Goal: Find specific page/section

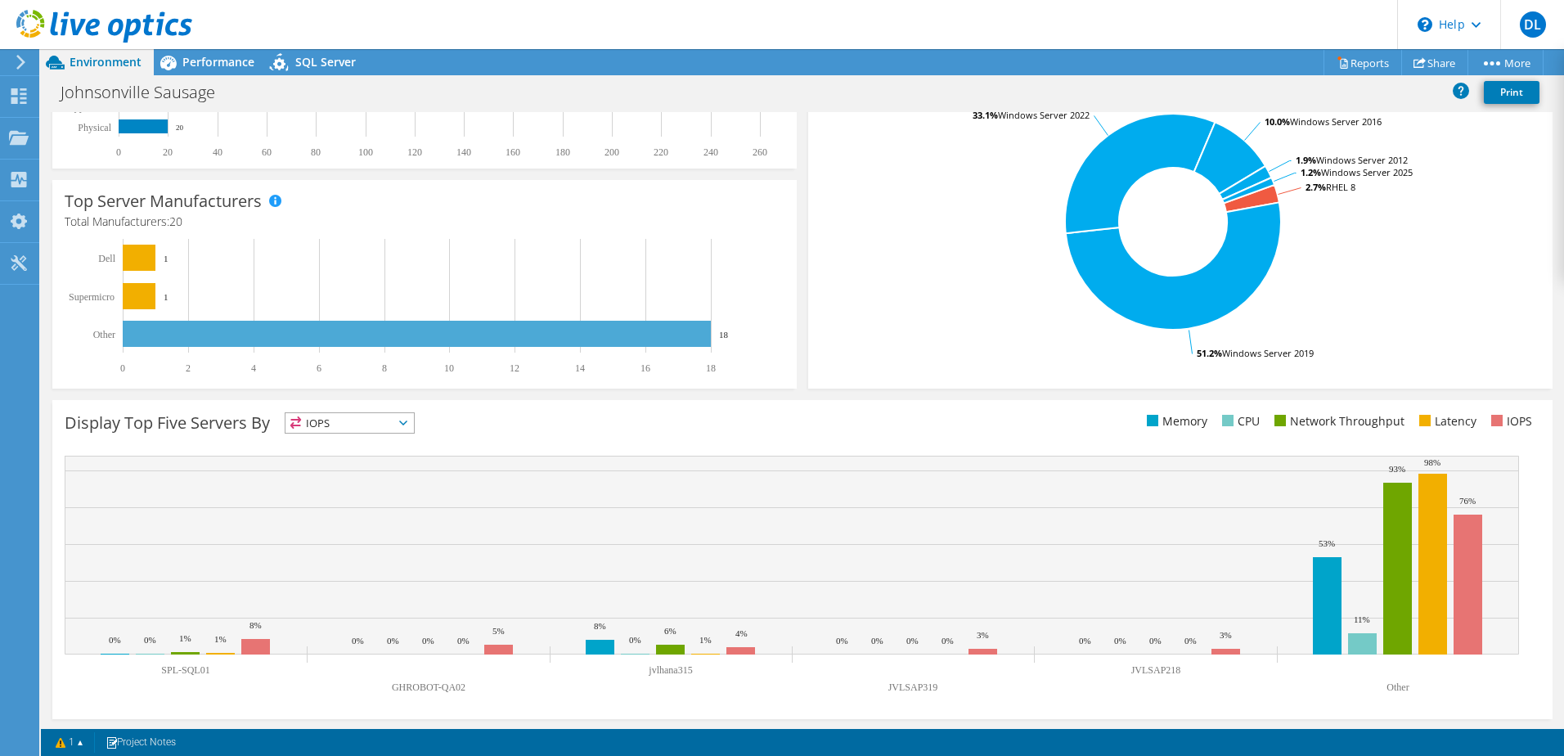
scroll to position [336, 0]
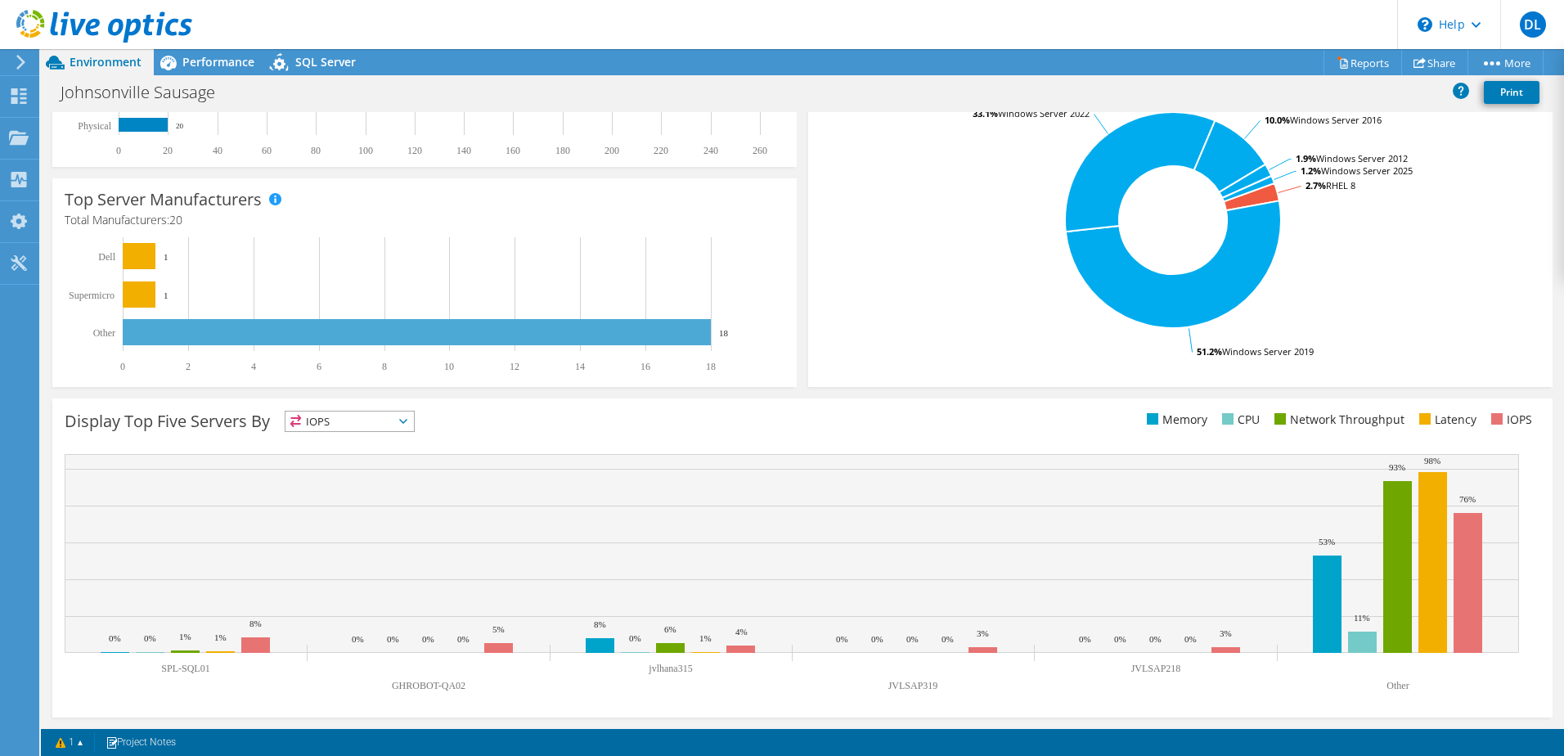
click at [386, 419] on span "IOPS" at bounding box center [349, 421] width 128 height 20
click at [354, 460] on li "Memory" at bounding box center [349, 465] width 128 height 23
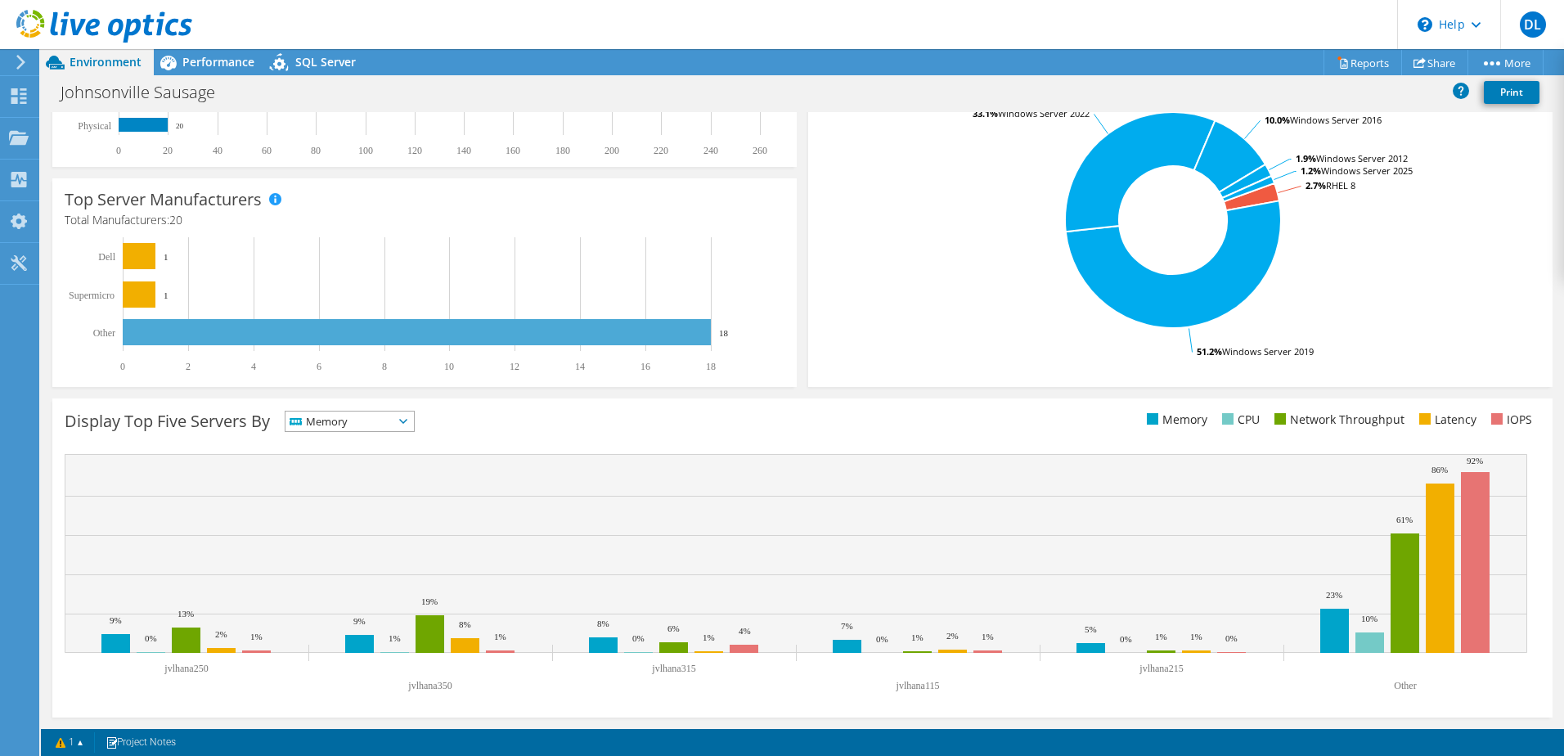
click at [358, 424] on span "Memory" at bounding box center [339, 421] width 108 height 20
click at [375, 485] on li "CPU" at bounding box center [349, 488] width 128 height 23
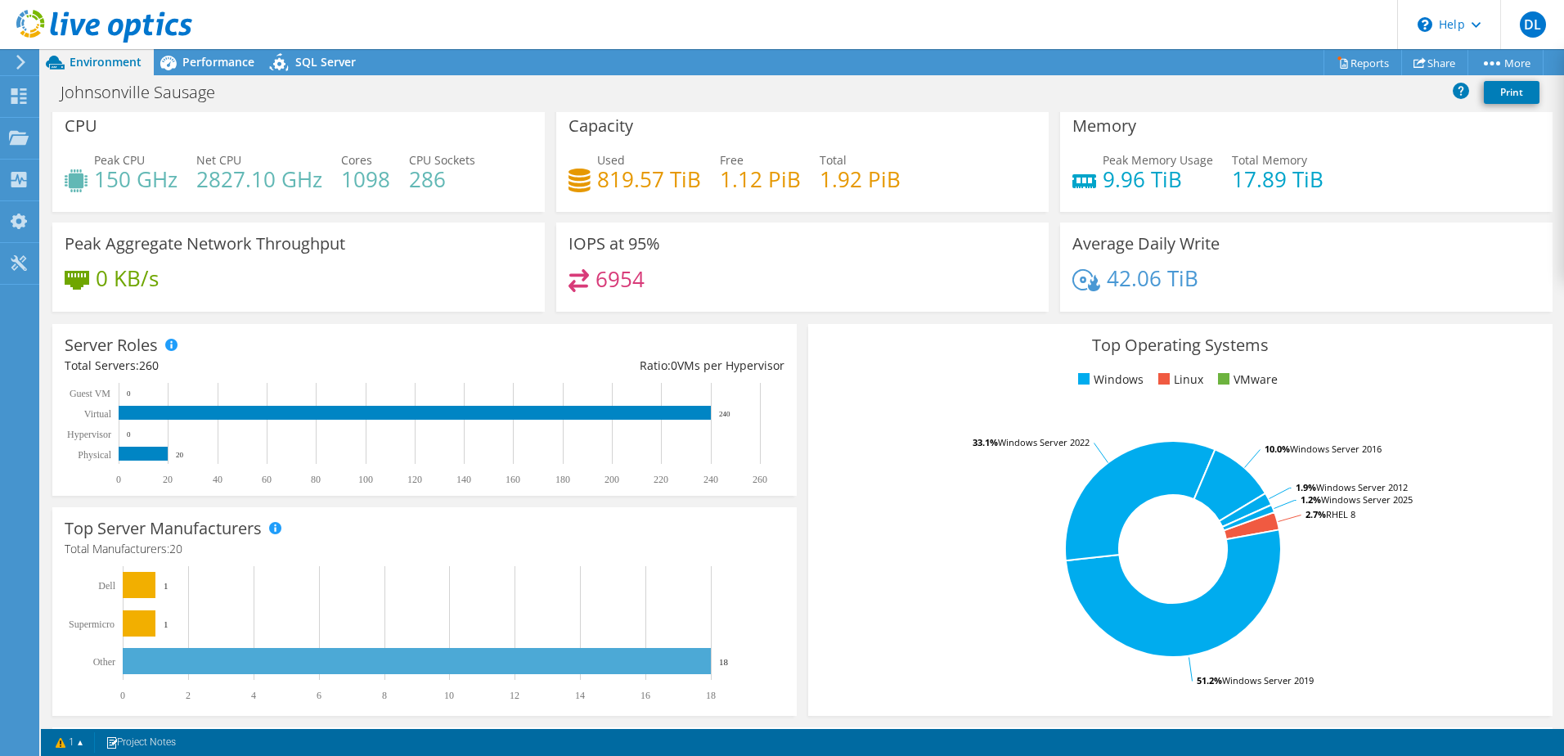
scroll to position [0, 0]
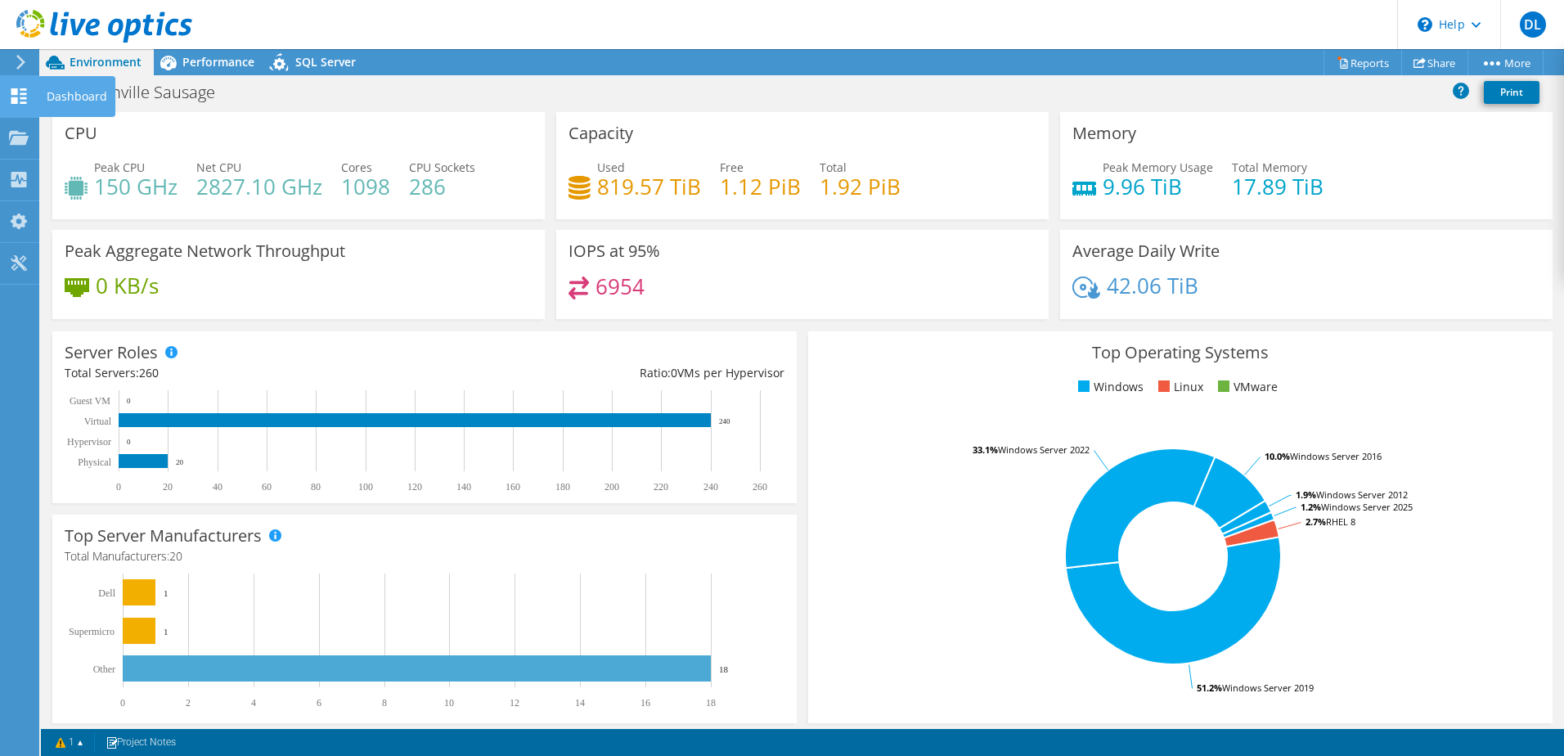
click at [16, 90] on use at bounding box center [19, 96] width 16 height 16
